Goal: Information Seeking & Learning: Find specific fact

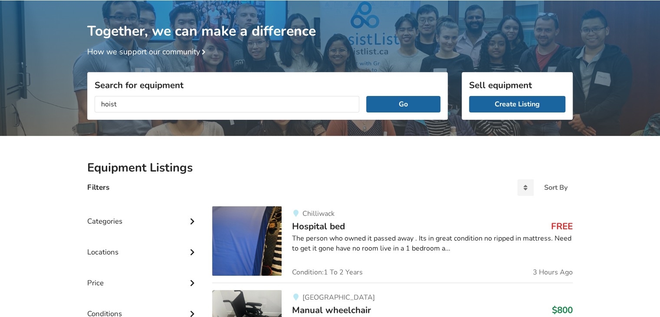
type input "hoist"
click at [366, 96] on button "Go" at bounding box center [403, 104] width 74 height 16
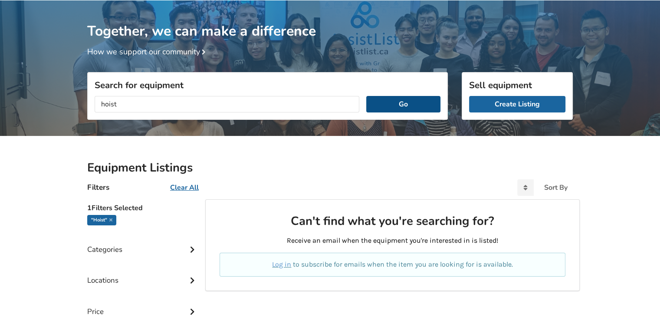
click at [410, 102] on button "Go" at bounding box center [403, 104] width 74 height 16
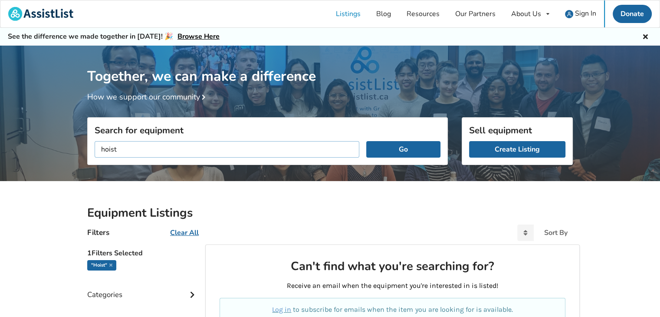
click at [255, 147] on input "hoist" at bounding box center [227, 149] width 265 height 16
type input "h"
